Goal: Check status: Check status

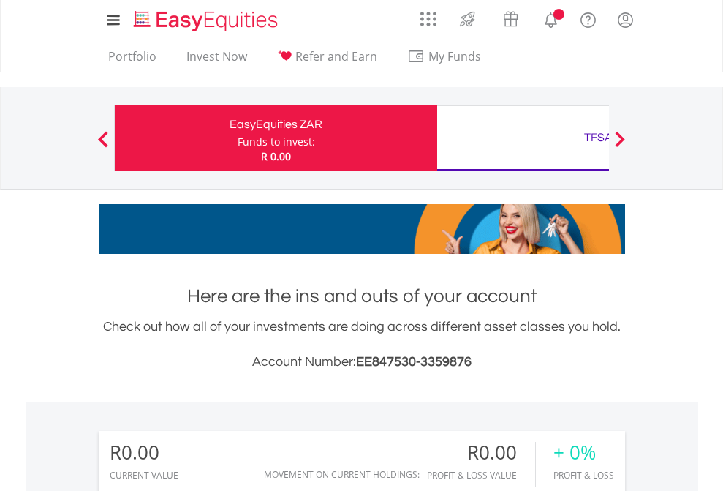
scroll to position [140, 230]
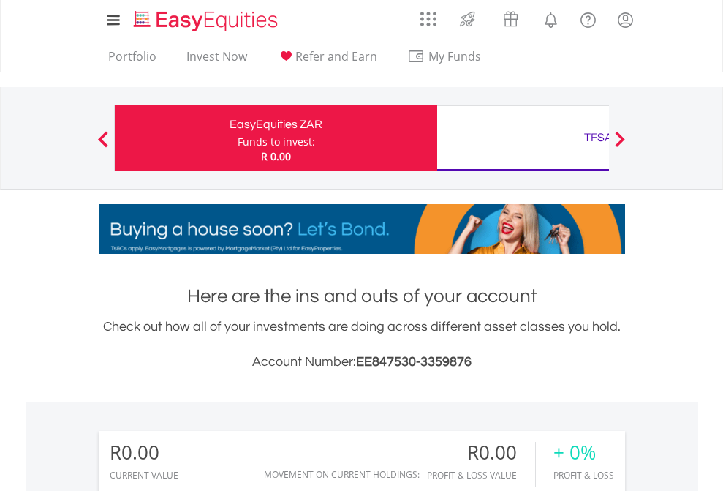
click at [238, 138] on div "Funds to invest:" at bounding box center [277, 142] width 78 height 15
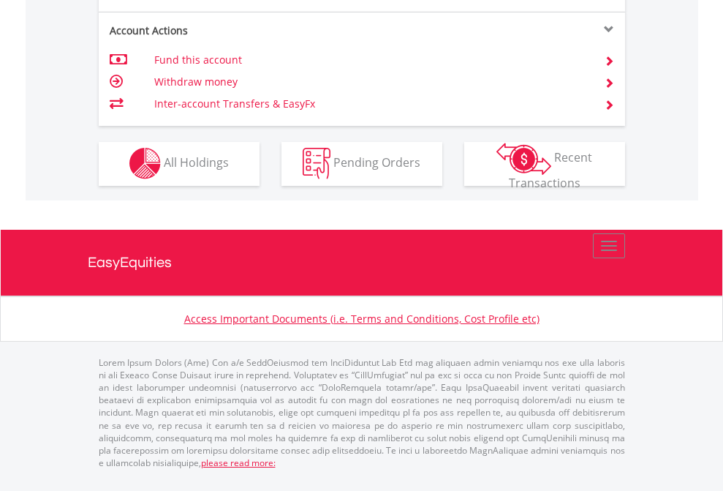
scroll to position [1368, 0]
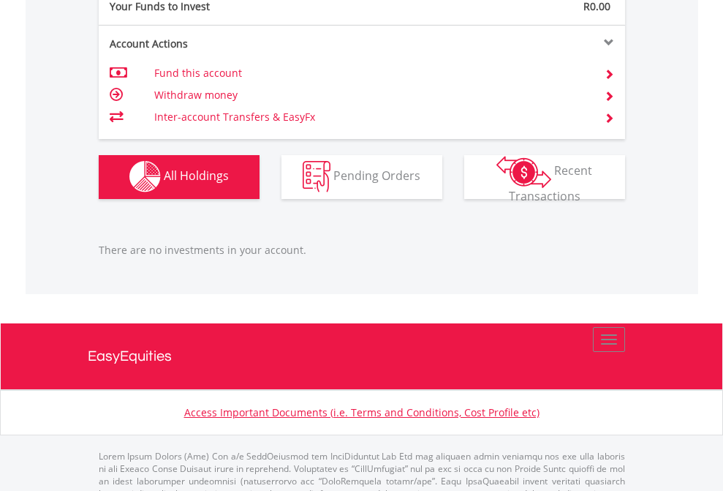
scroll to position [1448, 0]
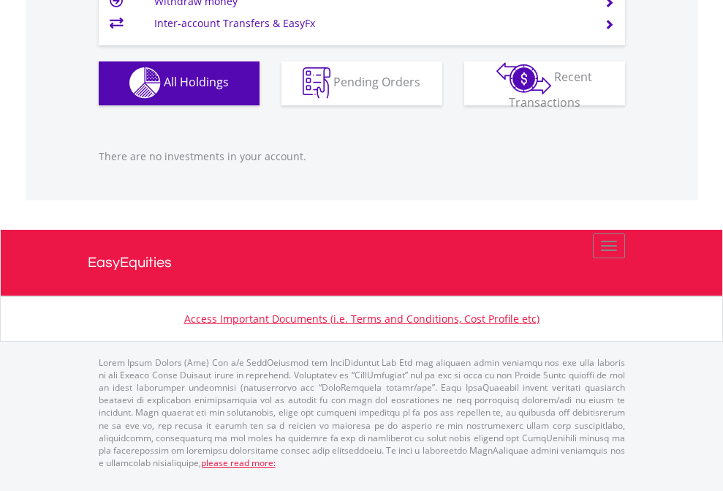
scroll to position [140, 230]
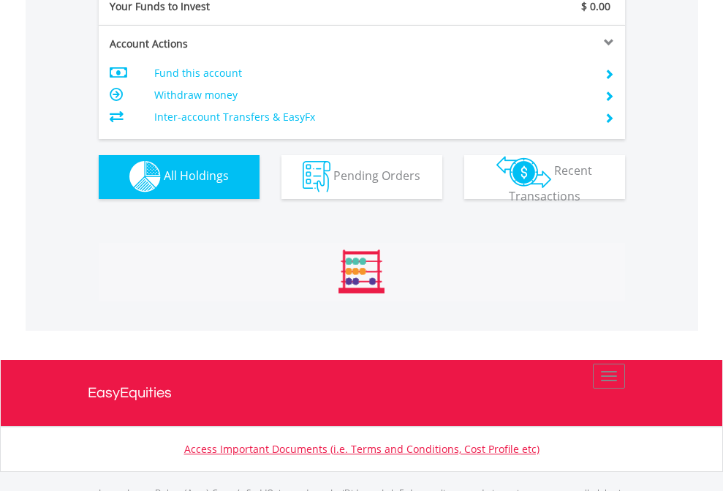
scroll to position [1448, 0]
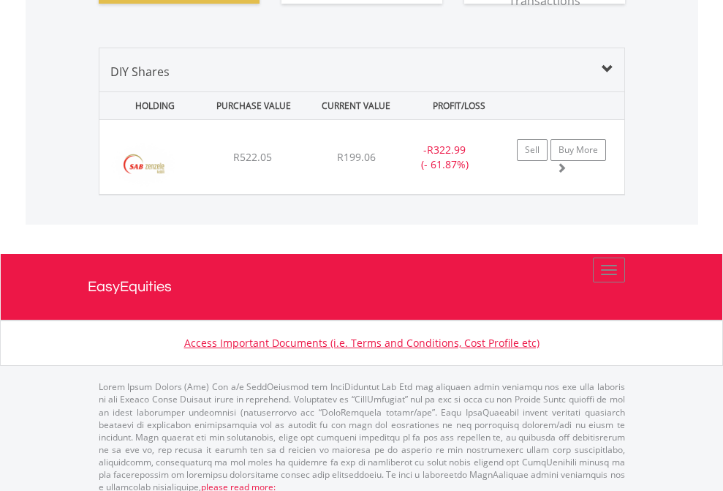
scroll to position [1627, 0]
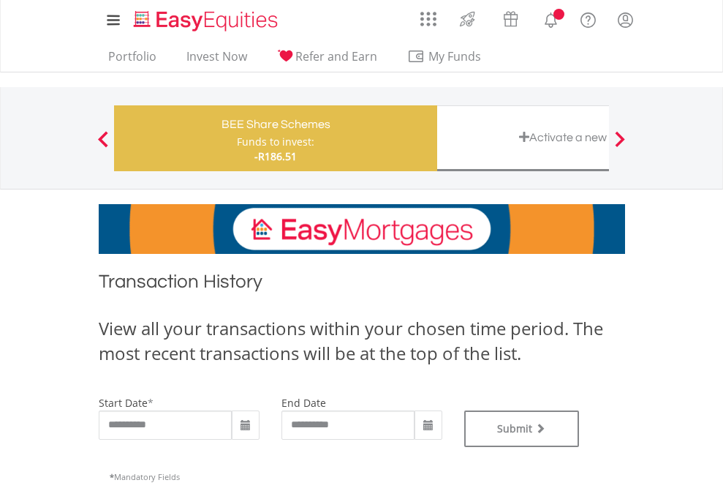
type input "**********"
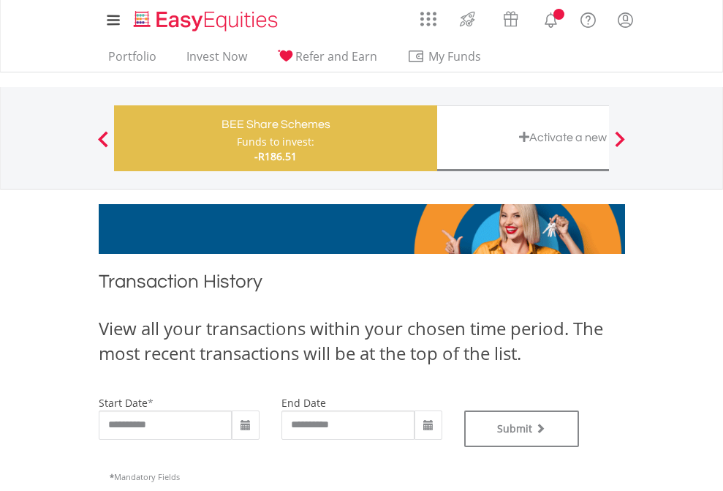
type input "**********"
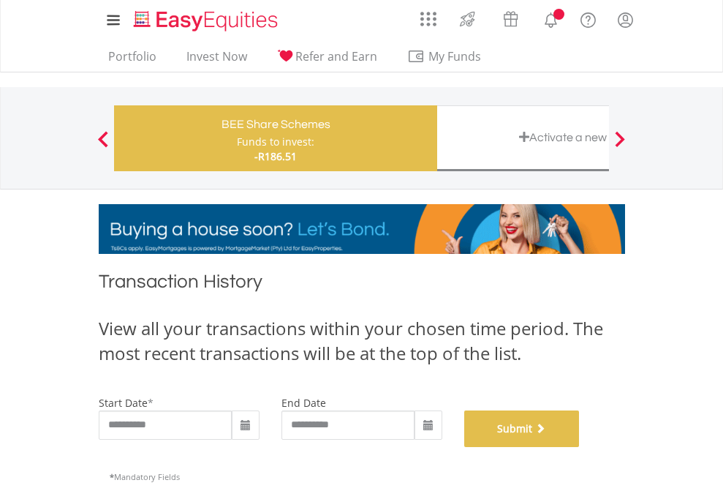
click at [580, 447] on button "Submit" at bounding box center [522, 428] width 116 height 37
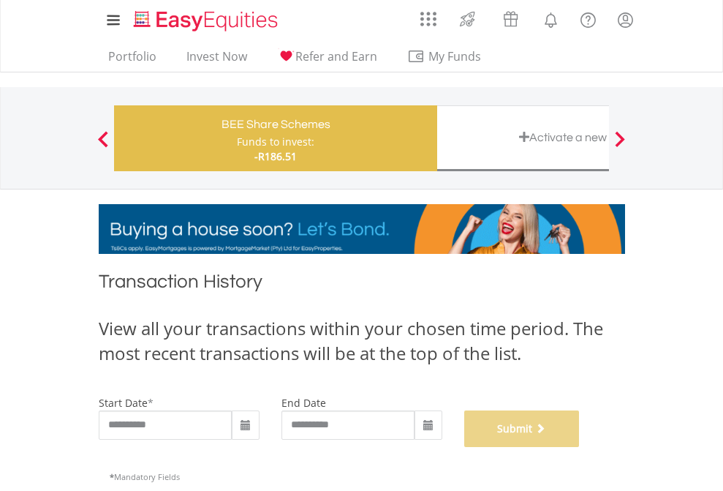
scroll to position [593, 0]
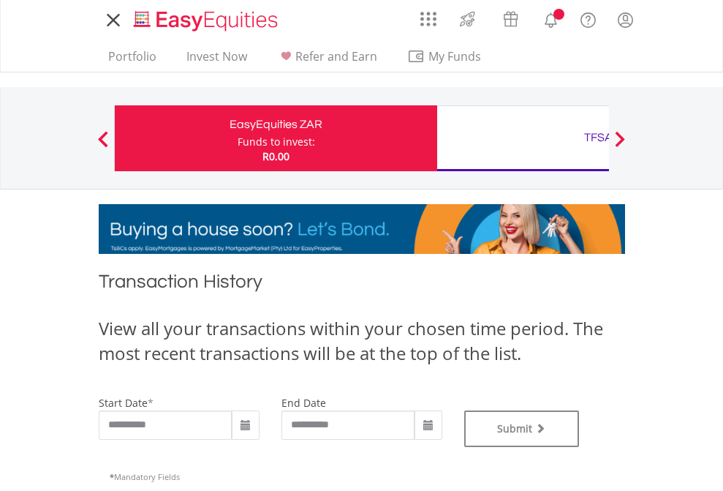
click at [523, 138] on div "TFSA" at bounding box center [598, 137] width 305 height 20
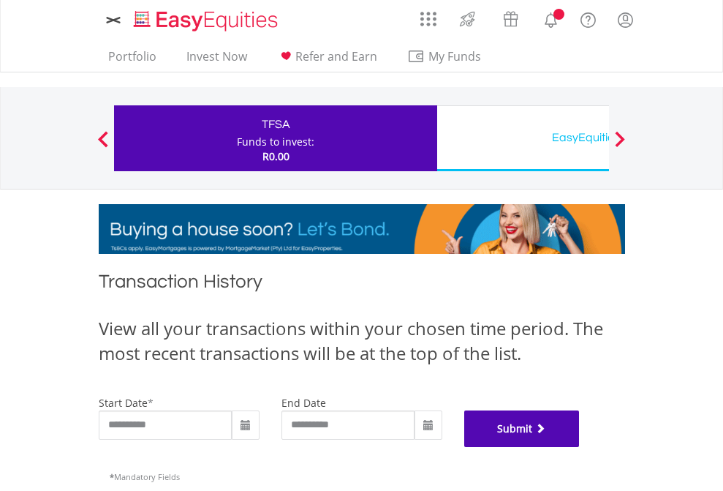
click at [580, 447] on button "Submit" at bounding box center [522, 428] width 116 height 37
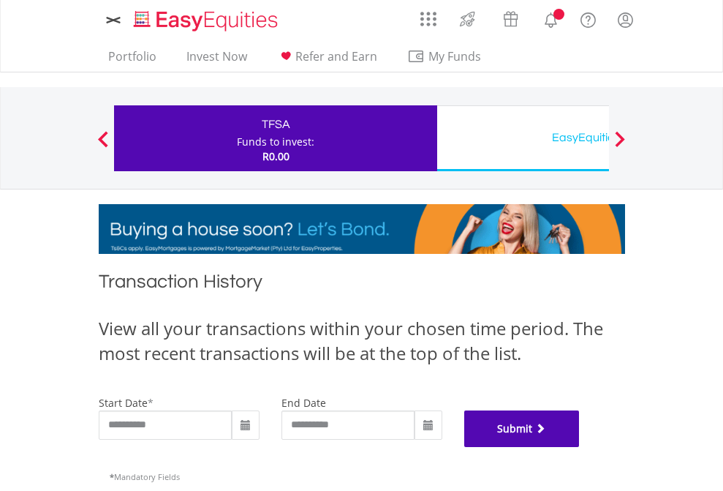
scroll to position [593, 0]
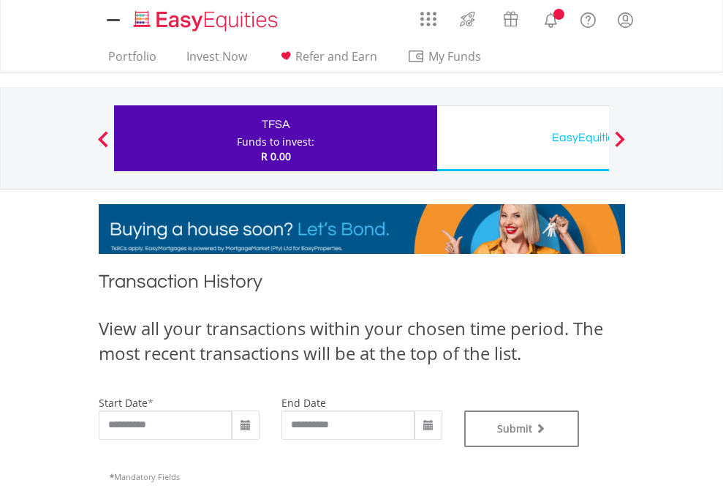
click at [523, 138] on div "EasyEquities USD" at bounding box center [598, 137] width 305 height 20
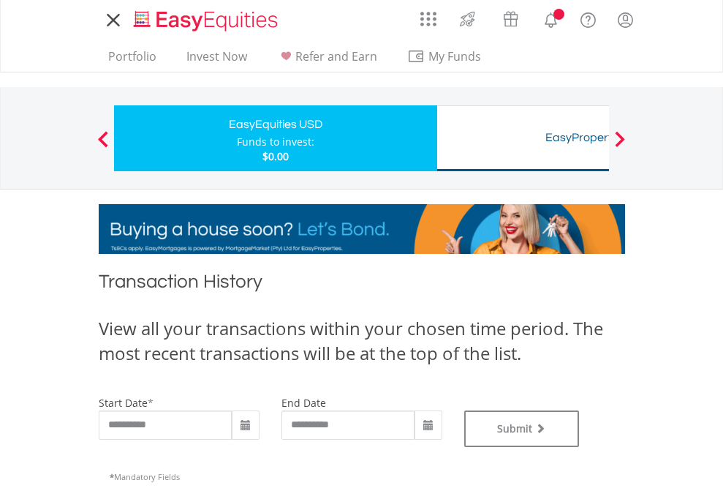
type input "**********"
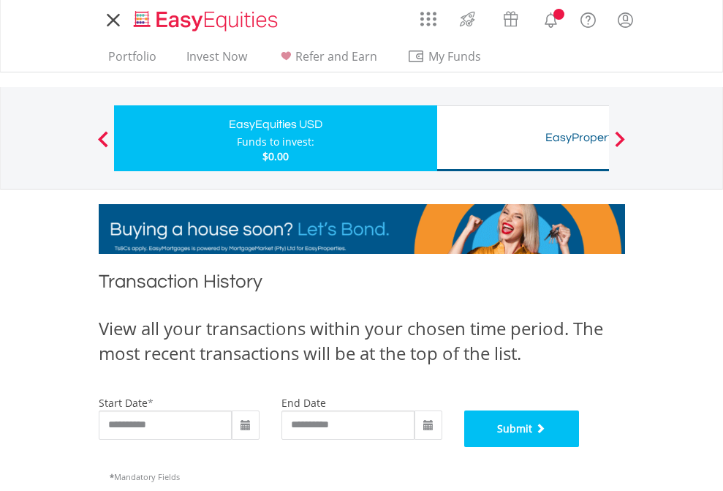
click at [580, 447] on button "Submit" at bounding box center [522, 428] width 116 height 37
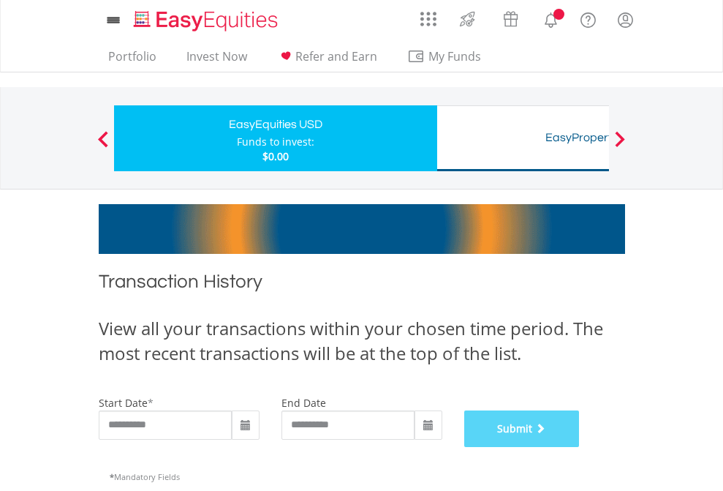
scroll to position [593, 0]
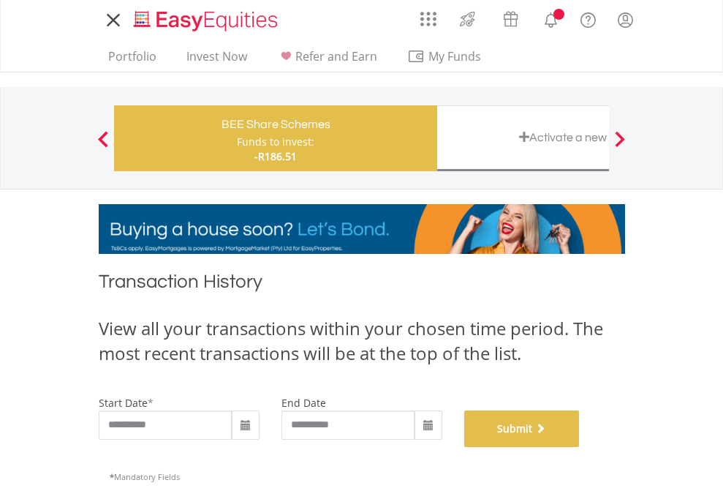
click at [580, 447] on button "Submit" at bounding box center [522, 428] width 116 height 37
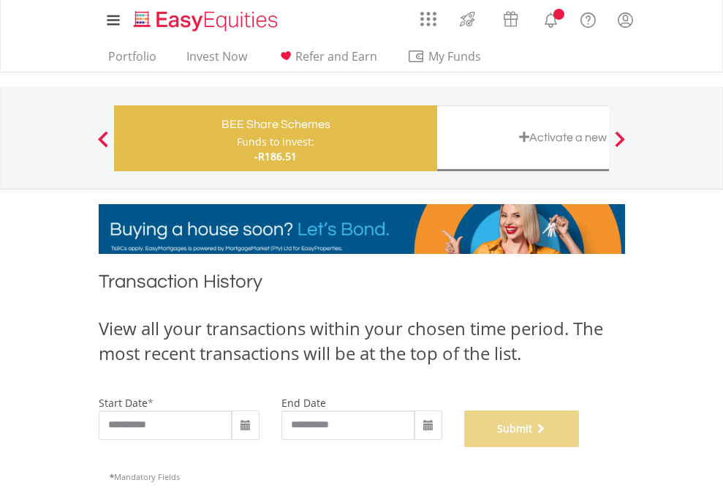
scroll to position [593, 0]
